Goal: Task Accomplishment & Management: Use online tool/utility

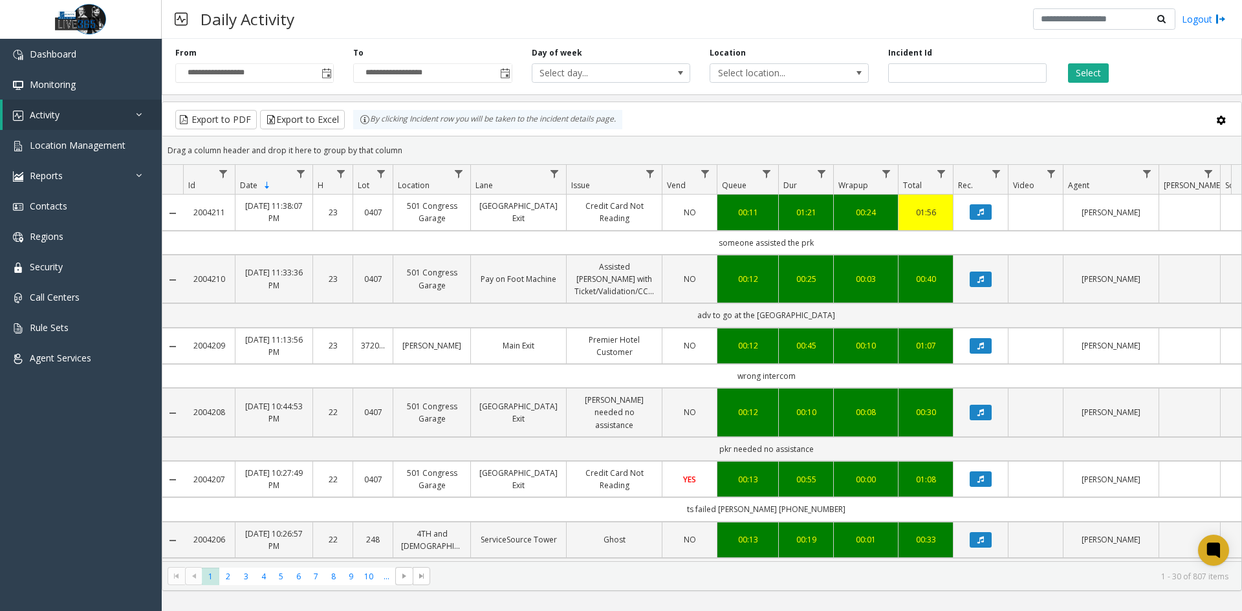
click at [335, 71] on div "**********" at bounding box center [255, 65] width 178 height 36
click at [332, 73] on span "Toggle popup" at bounding box center [326, 73] width 14 height 21
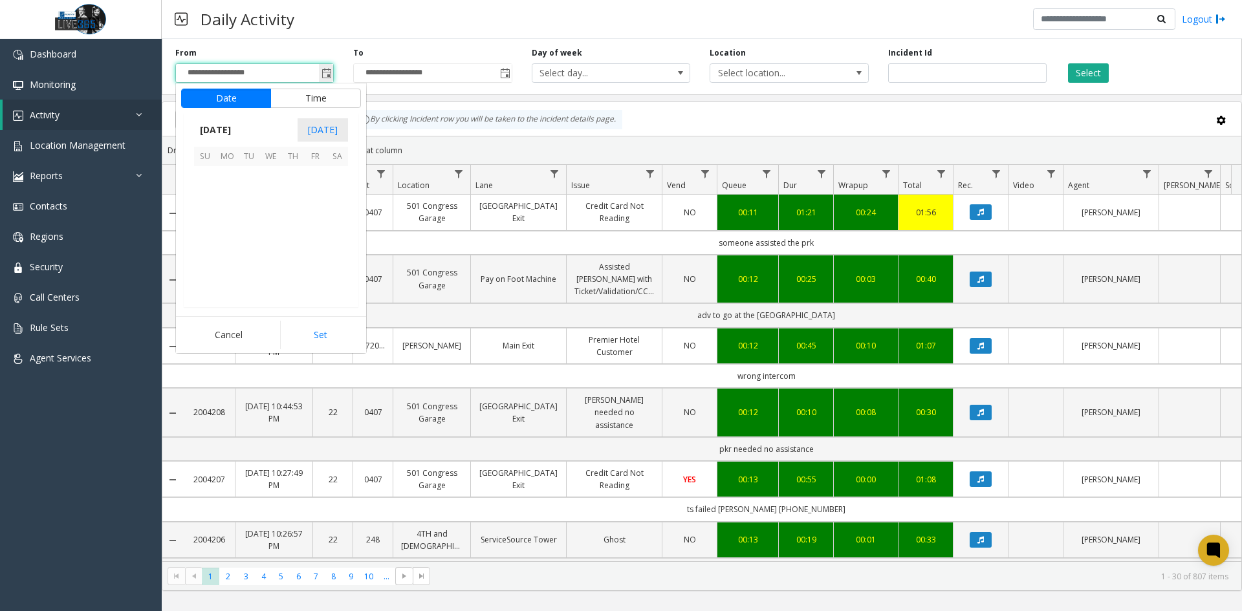
scroll to position [232069, 0]
click at [344, 243] on span "23" at bounding box center [337, 243] width 22 height 22
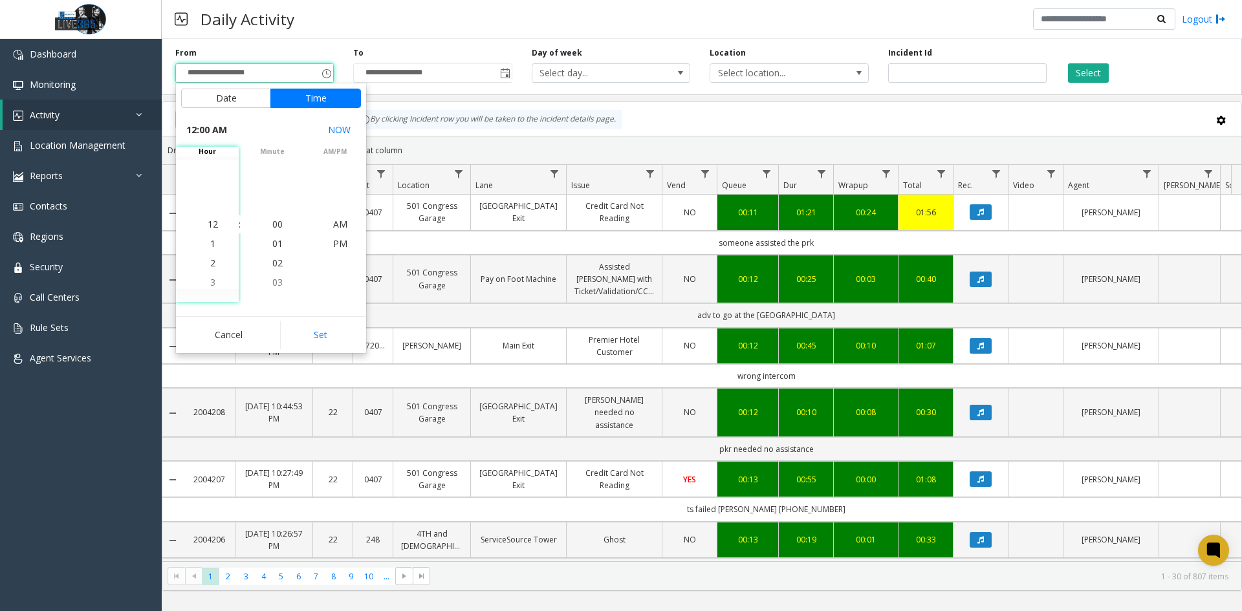
click at [336, 329] on button "Set" at bounding box center [321, 335] width 82 height 28
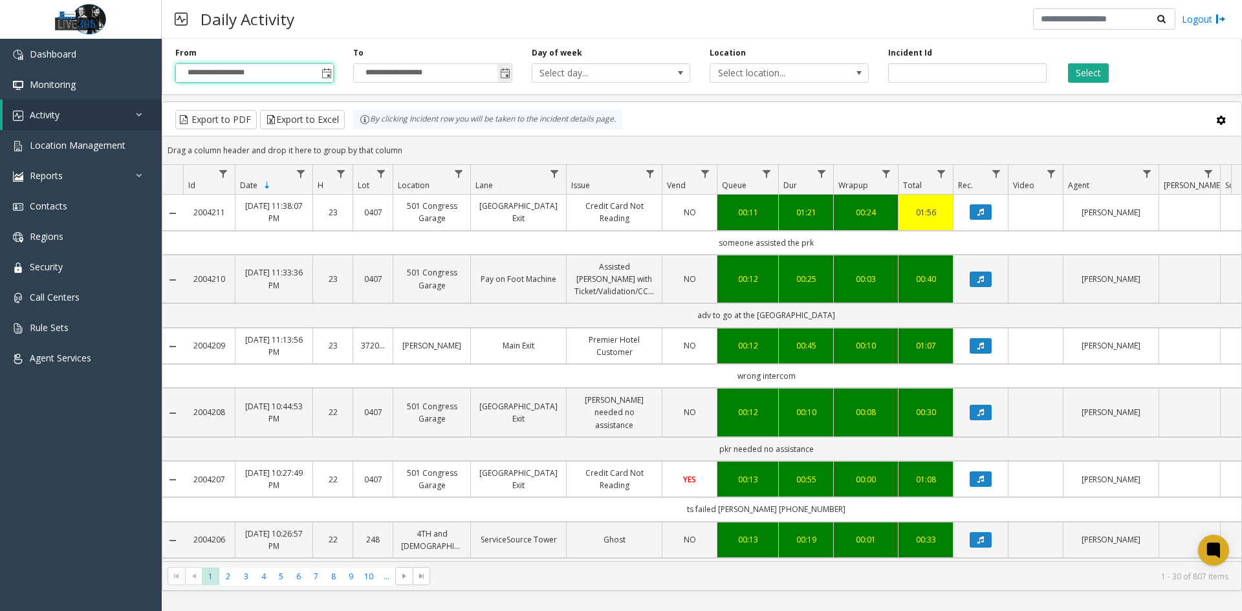
click at [502, 64] on span "Toggle popup" at bounding box center [505, 73] width 14 height 21
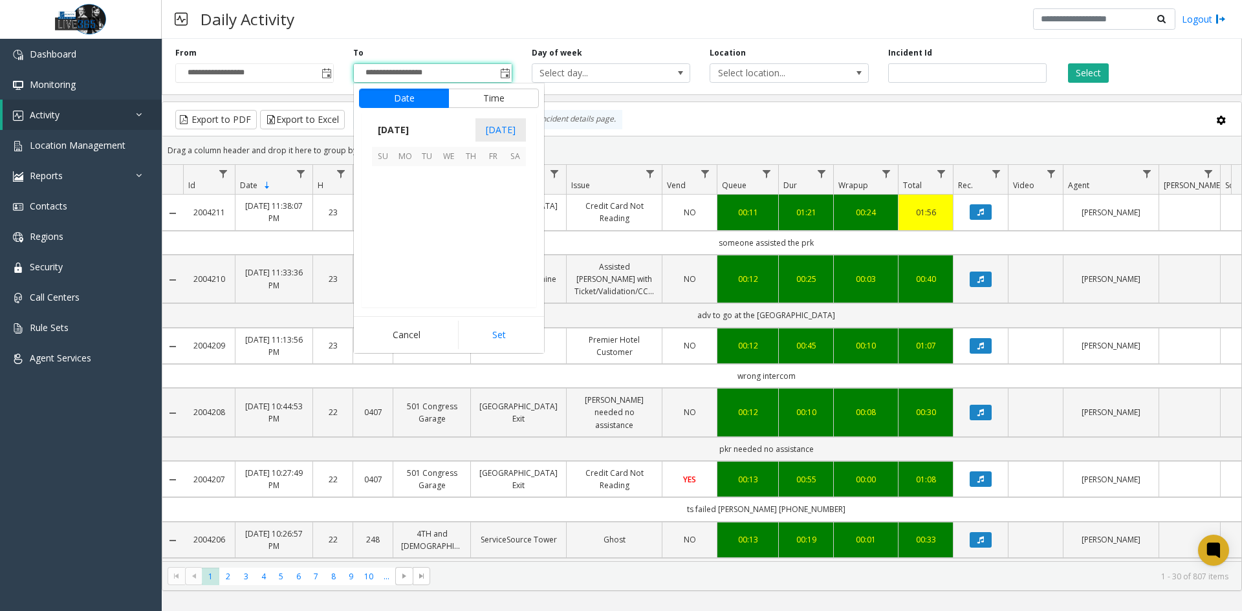
scroll to position [19, 0]
click at [511, 242] on span "23" at bounding box center [515, 243] width 22 height 22
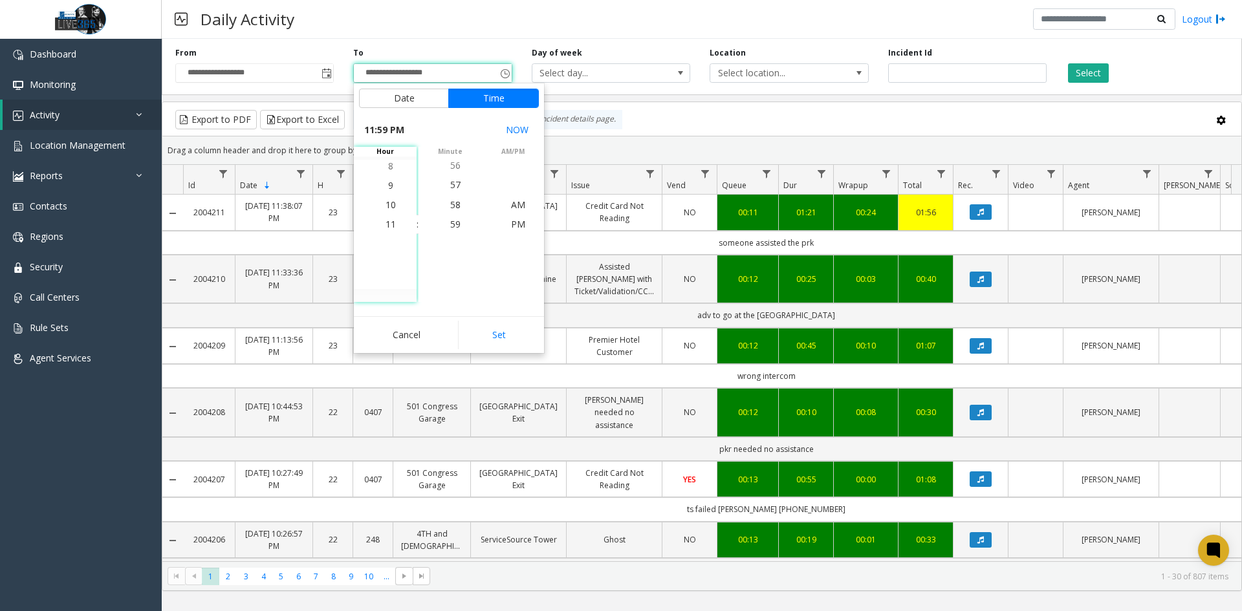
click at [507, 334] on button "Set" at bounding box center [499, 335] width 82 height 28
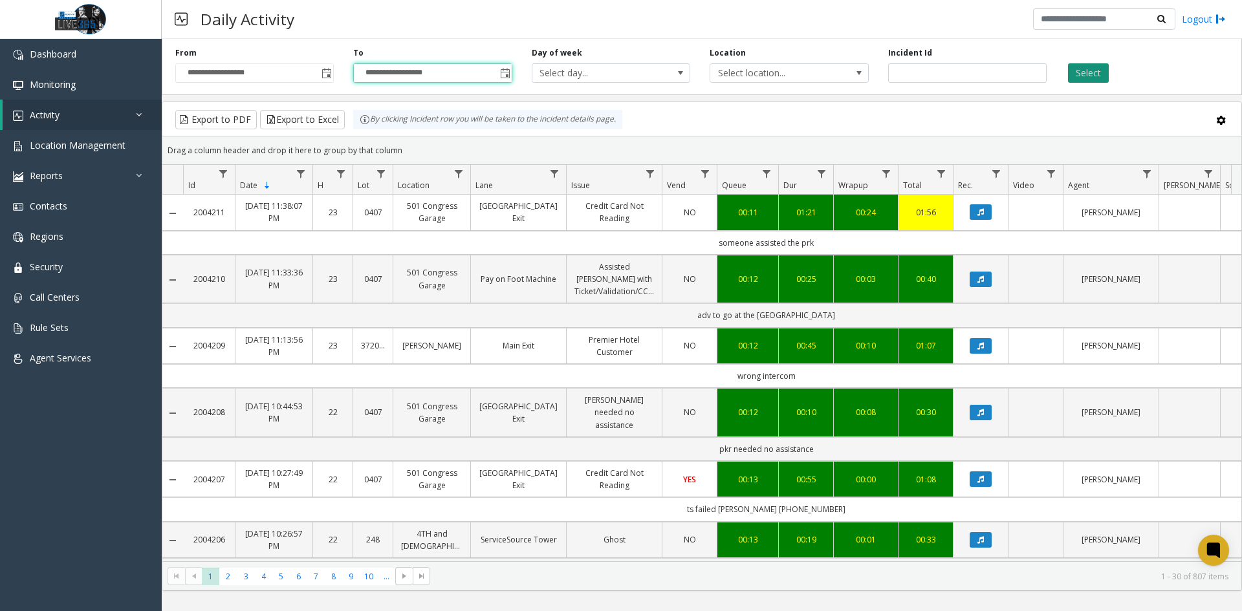
click at [1099, 66] on button "Select" at bounding box center [1088, 72] width 41 height 19
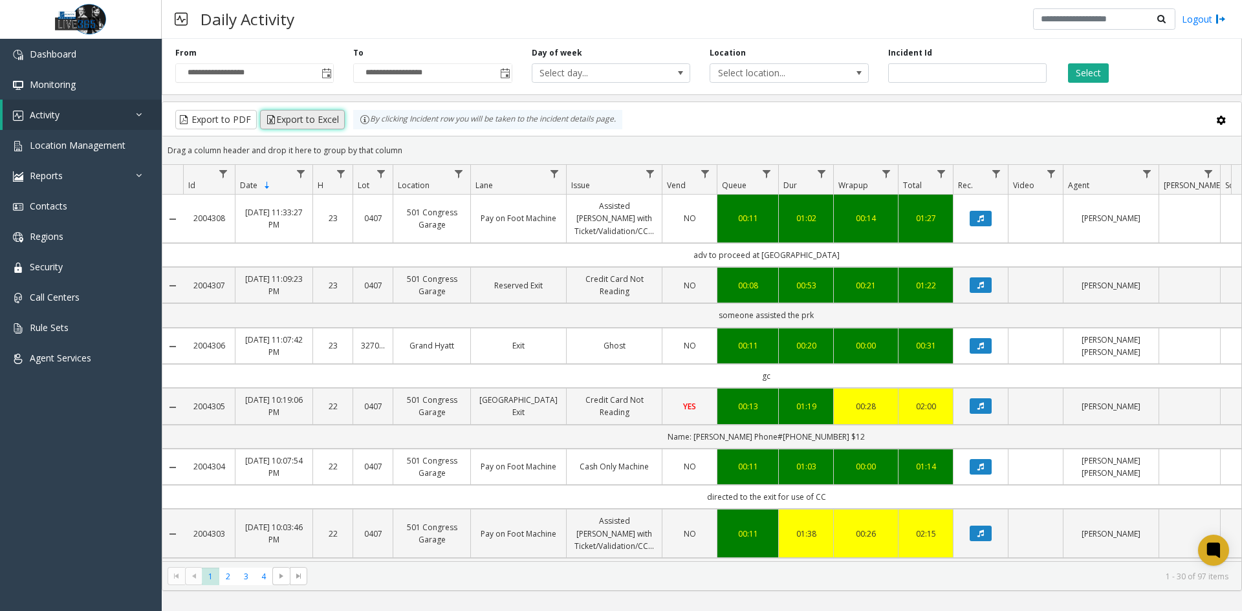
click at [284, 127] on button "Export to Excel" at bounding box center [302, 119] width 85 height 19
